Goal: Find specific page/section: Find specific page/section

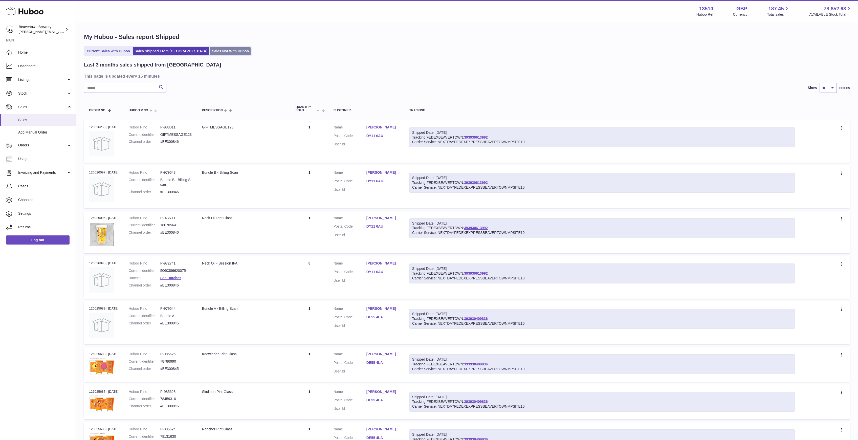
click at [210, 53] on link "Sales Not With Huboo" at bounding box center [230, 51] width 40 height 8
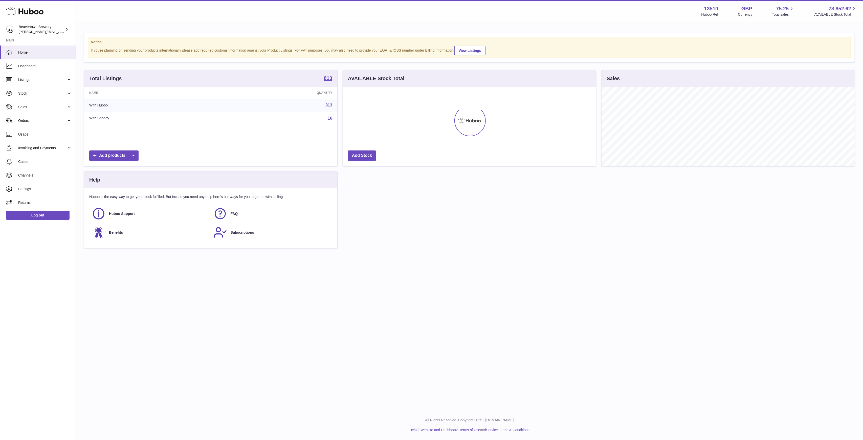
scroll to position [79, 253]
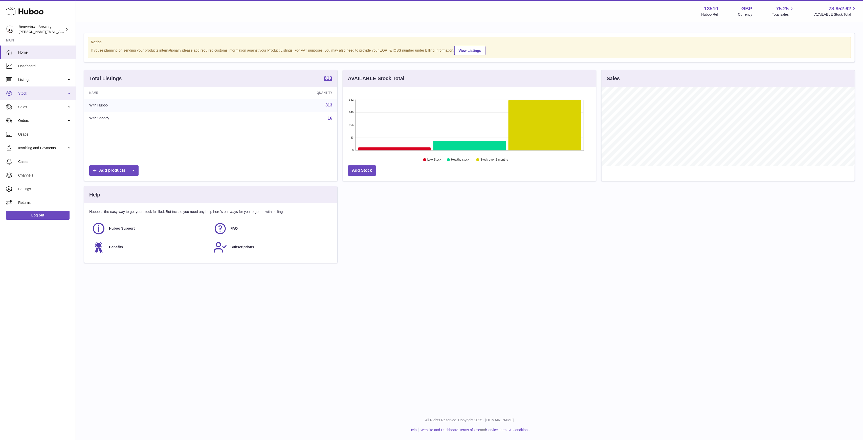
click at [31, 96] on link "Stock" at bounding box center [38, 94] width 76 height 14
click at [31, 94] on span "Stock" at bounding box center [42, 93] width 48 height 5
click at [33, 105] on span "Sales" at bounding box center [42, 107] width 48 height 5
click at [38, 120] on span "Sales" at bounding box center [45, 120] width 54 height 5
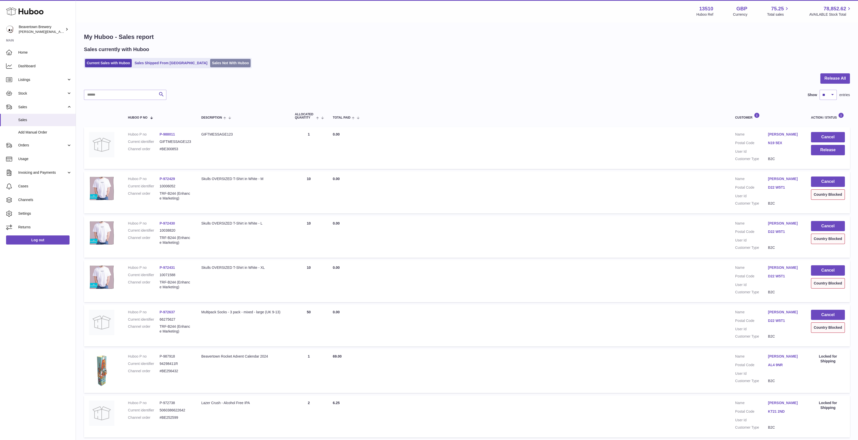
click at [215, 61] on link "Sales Not With Huboo" at bounding box center [230, 63] width 40 height 8
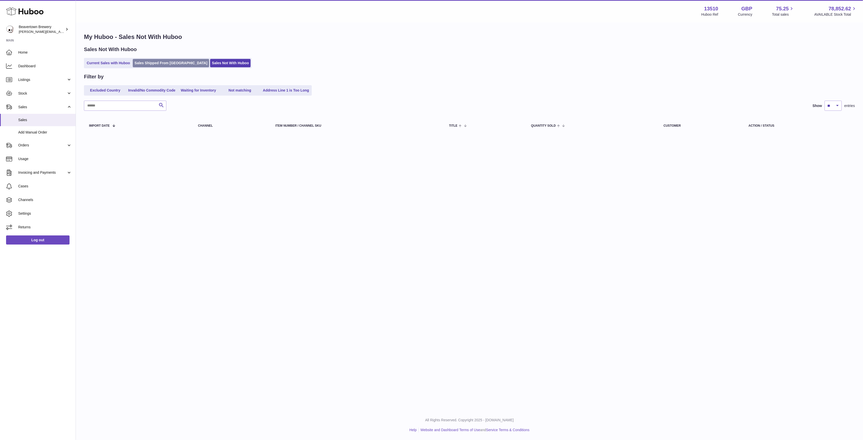
click at [172, 60] on link "Sales Shipped From [GEOGRAPHIC_DATA]" at bounding box center [171, 63] width 76 height 8
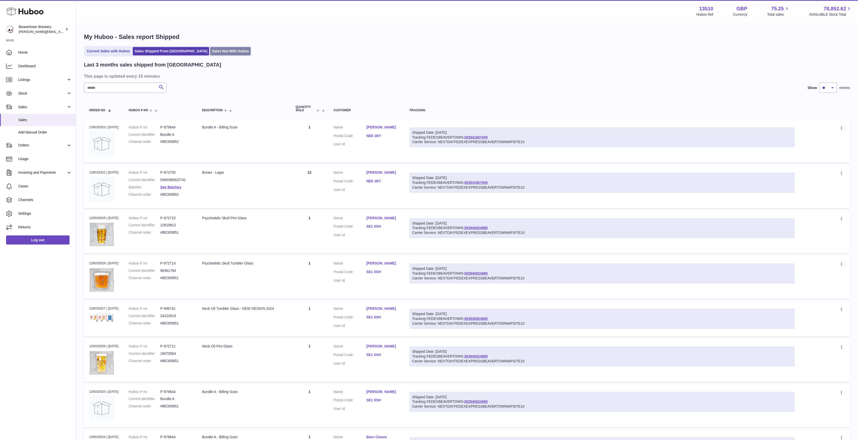
click at [210, 53] on link "Sales Not With Huboo" at bounding box center [230, 51] width 40 height 8
